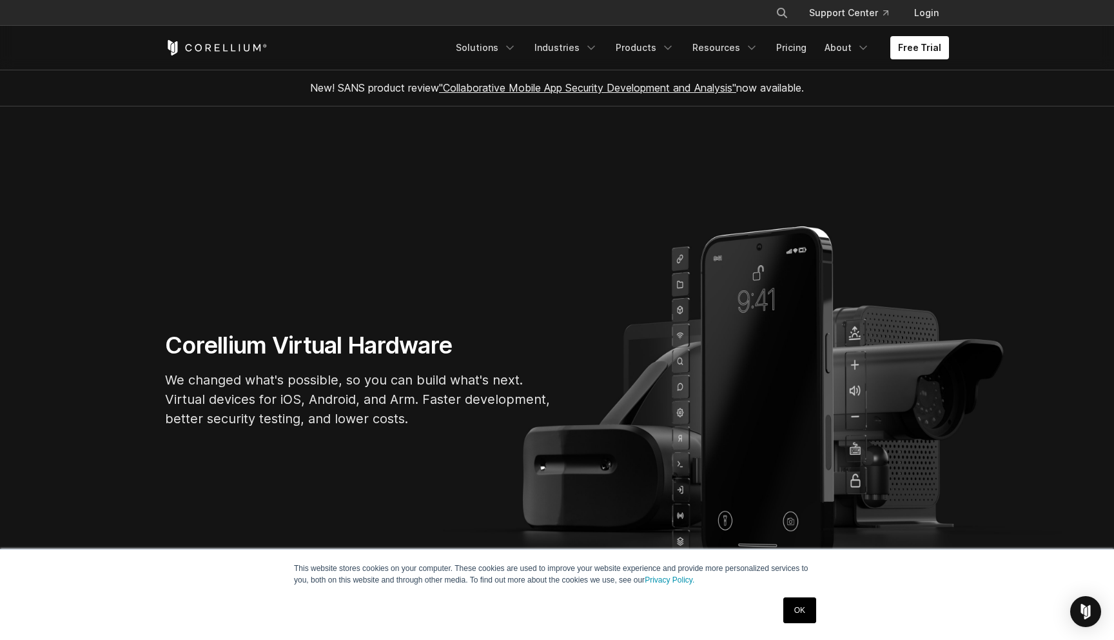
click at [800, 586] on link "OK" at bounding box center [799, 610] width 33 height 26
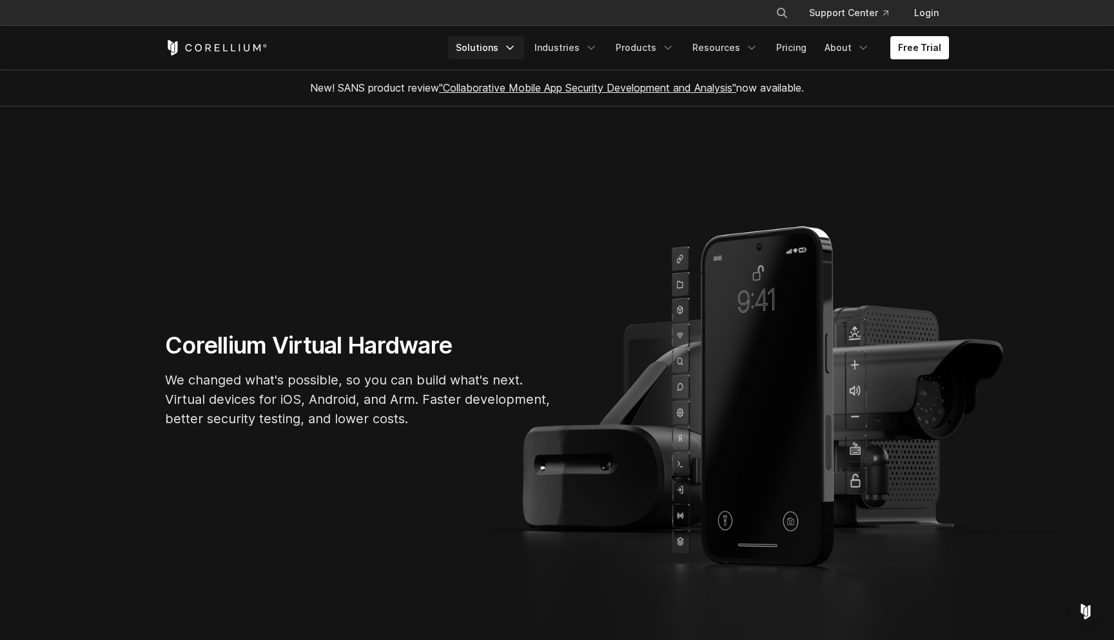
click at [495, 51] on link "Solutions" at bounding box center [486, 47] width 76 height 23
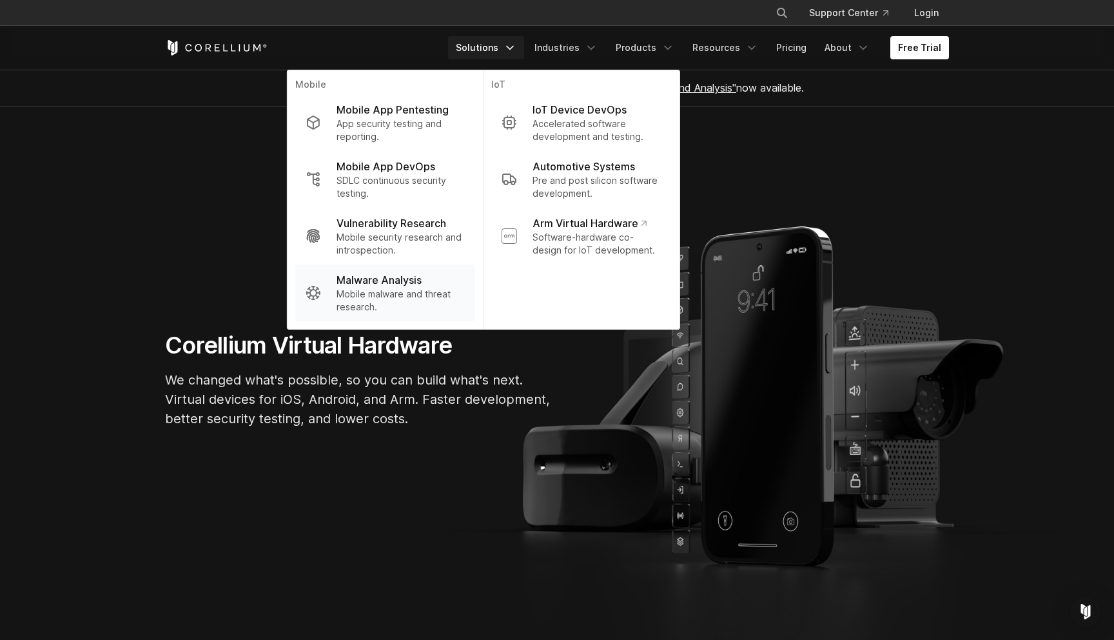
click at [395, 286] on p "Malware Analysis" at bounding box center [379, 279] width 85 height 15
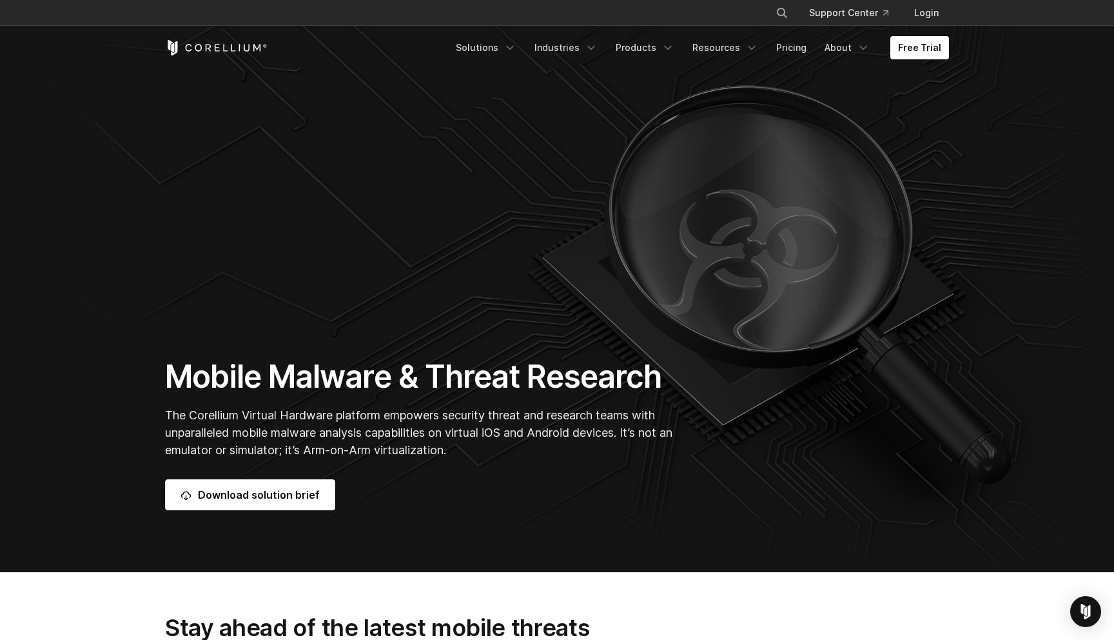
scroll to position [19, 0]
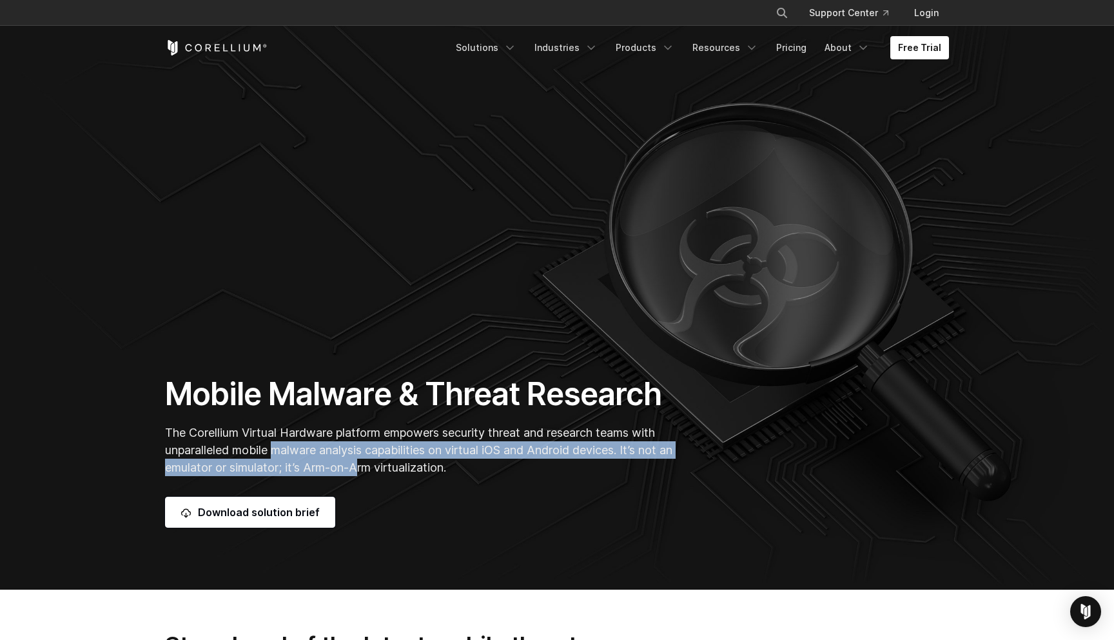
drag, startPoint x: 279, startPoint y: 453, endPoint x: 375, endPoint y: 460, distance: 96.3
click at [375, 460] on p "The Corellium Virtual Hardware platform empowers security threat and research t…" at bounding box center [422, 450] width 514 height 52
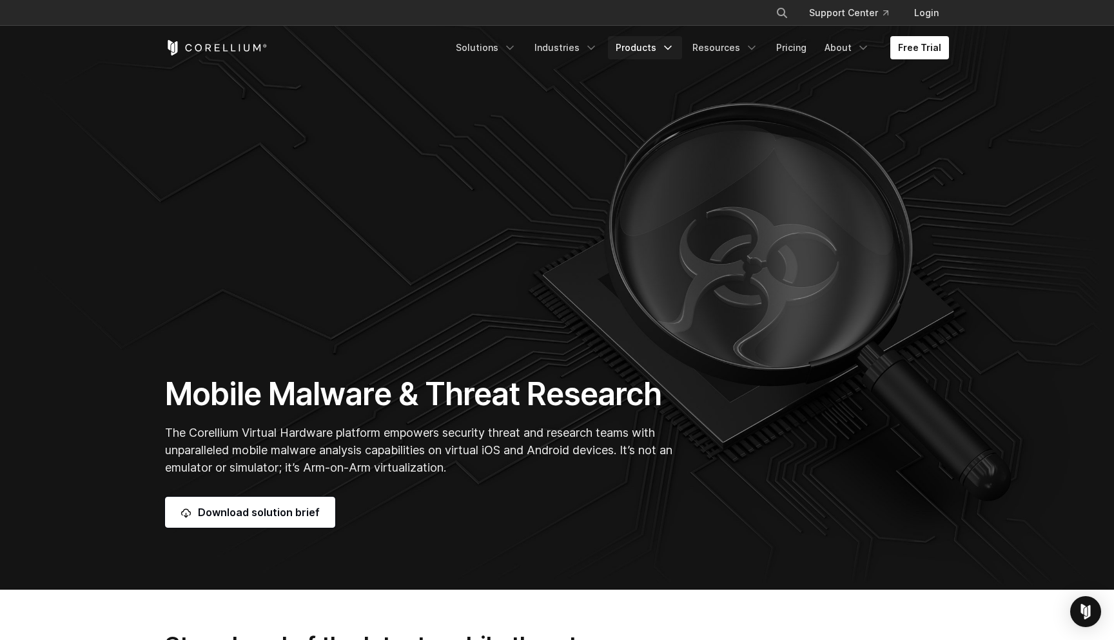
click at [649, 48] on link "Products" at bounding box center [645, 47] width 74 height 23
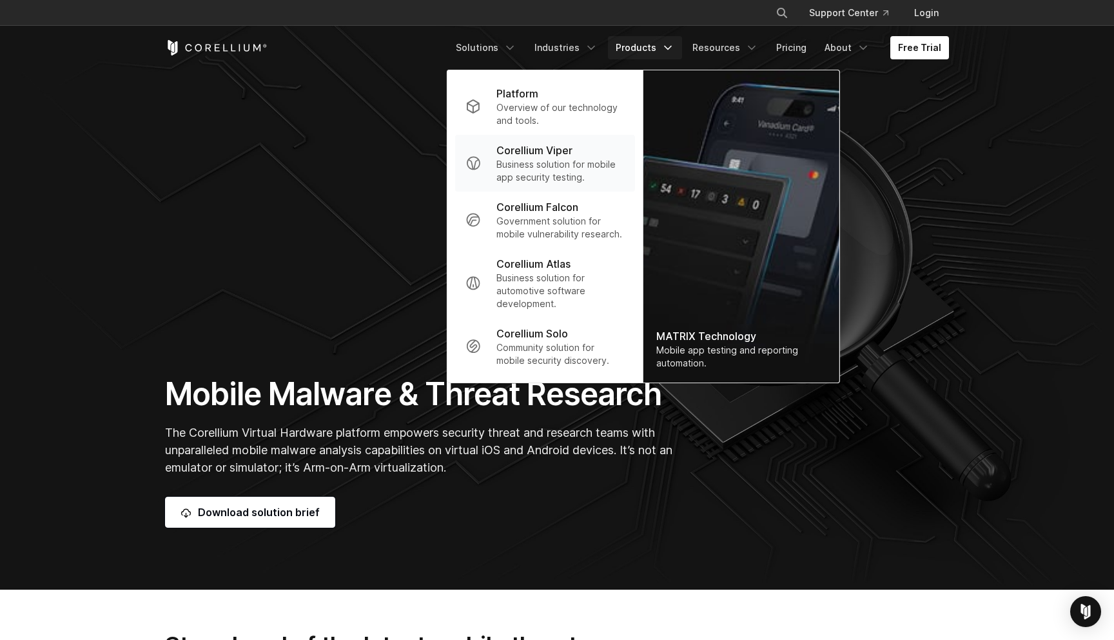
click at [551, 157] on p "Corellium Viper" at bounding box center [534, 149] width 76 height 15
